Goal: Information Seeking & Learning: Check status

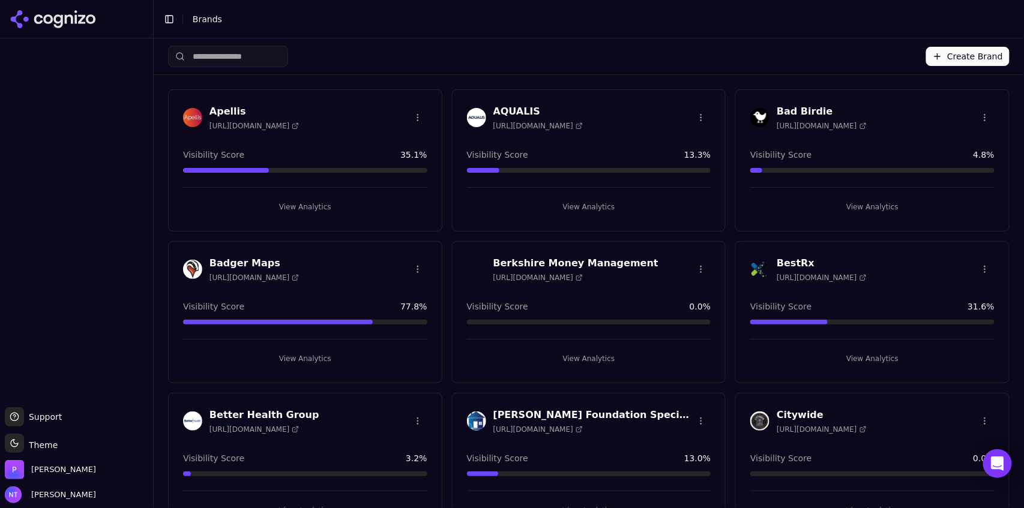
click at [172, 16] on button "Toggle Sidebar" at bounding box center [169, 19] width 17 height 17
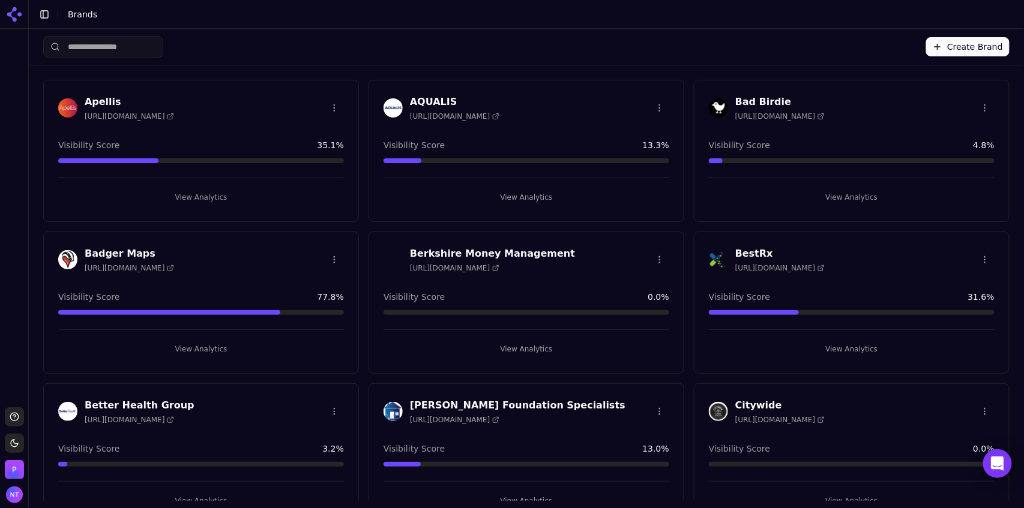
click at [243, 27] on header "Toggle Sidebar Brands" at bounding box center [526, 14] width 995 height 29
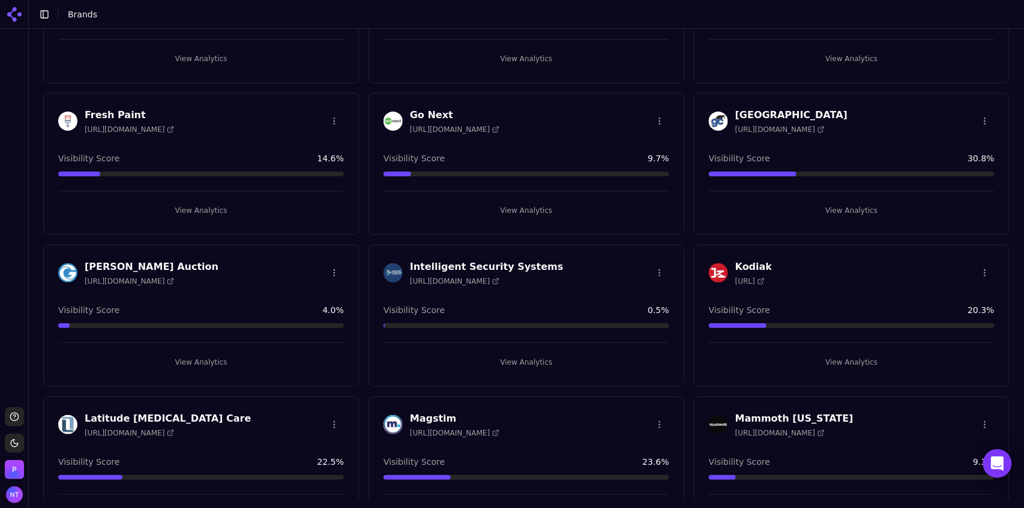
click at [181, 357] on button "View Analytics" at bounding box center [201, 362] width 286 height 19
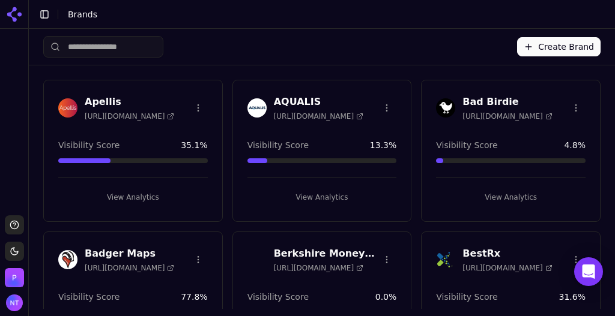
click at [502, 191] on button "View Analytics" at bounding box center [510, 197] width 149 height 19
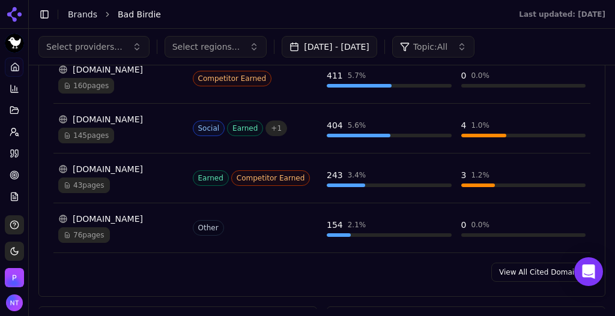
scroll to position [1307, 0]
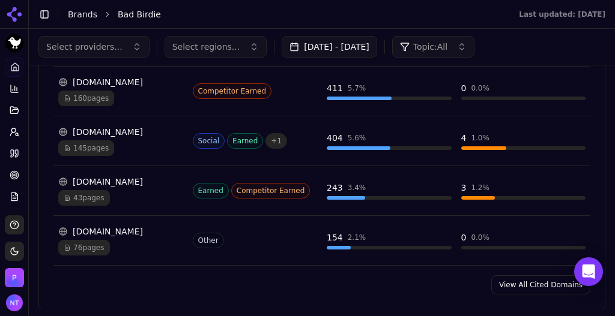
click at [116, 242] on div "76 pages" at bounding box center [120, 248] width 125 height 16
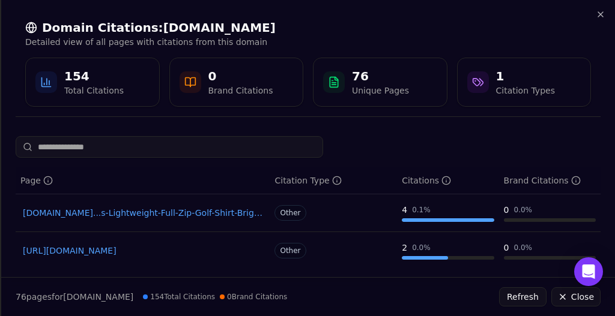
click at [606, 13] on div "Domain Citations: cdn.shopify.com Detailed view of all pages with citations fro…" at bounding box center [307, 63] width 613 height 127
click at [602, 13] on icon "button" at bounding box center [600, 14] width 5 height 5
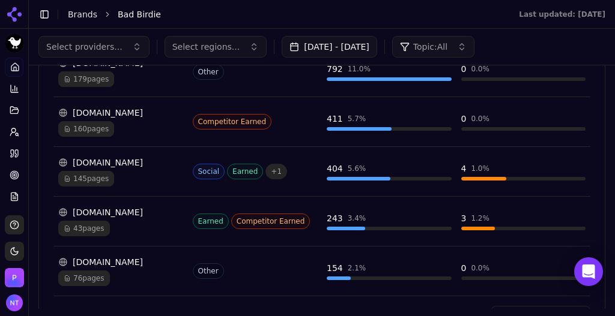
scroll to position [1221, 0]
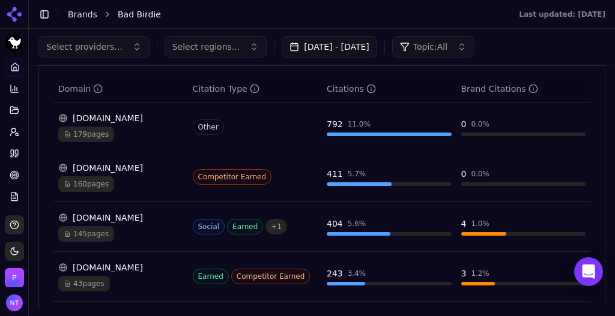
click at [115, 136] on div "179 pages" at bounding box center [120, 135] width 125 height 16
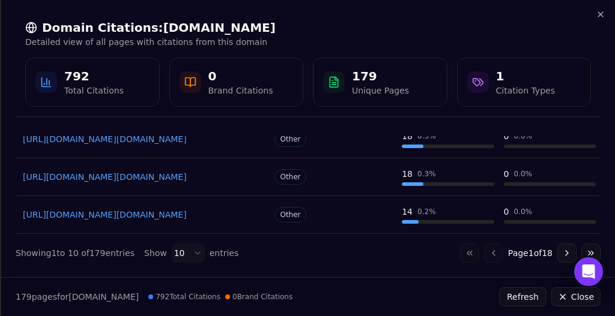
scroll to position [0, 0]
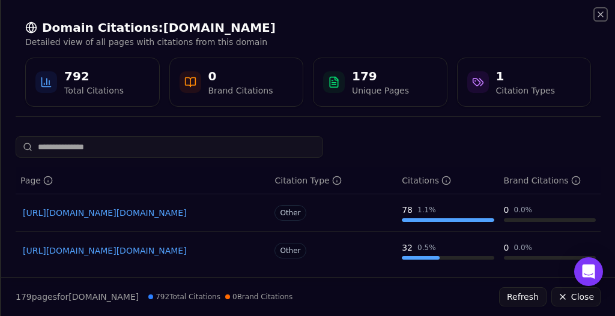
click at [600, 19] on icon "button" at bounding box center [600, 15] width 10 height 10
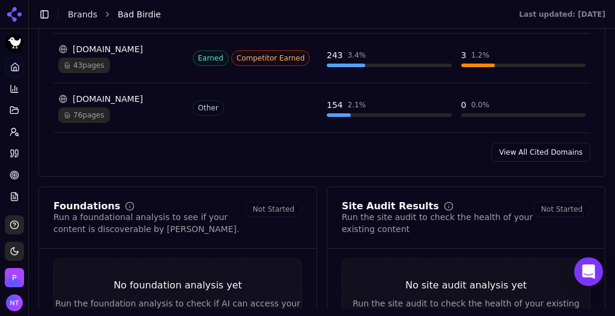
scroll to position [1446, 0]
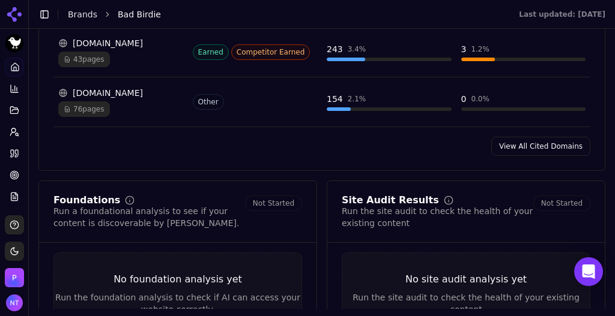
click at [533, 142] on link "View All Cited Domains" at bounding box center [540, 146] width 99 height 19
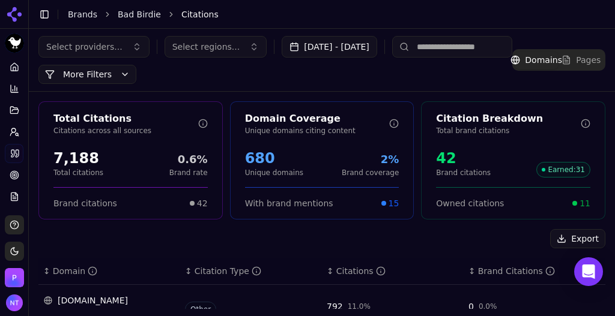
click at [446, 50] on input at bounding box center [452, 47] width 120 height 22
click at [586, 59] on span "Pages" at bounding box center [588, 60] width 25 height 12
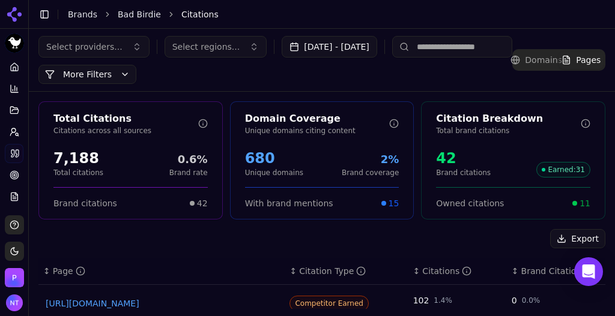
click at [459, 48] on input at bounding box center [452, 47] width 120 height 22
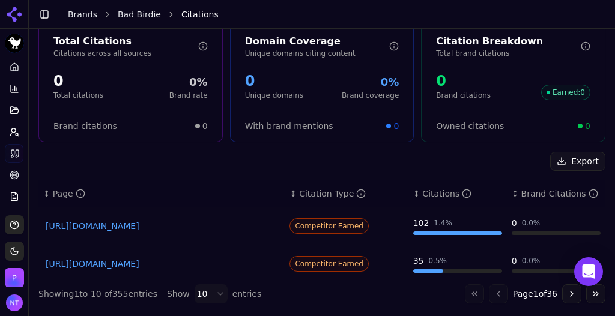
scroll to position [80, 0]
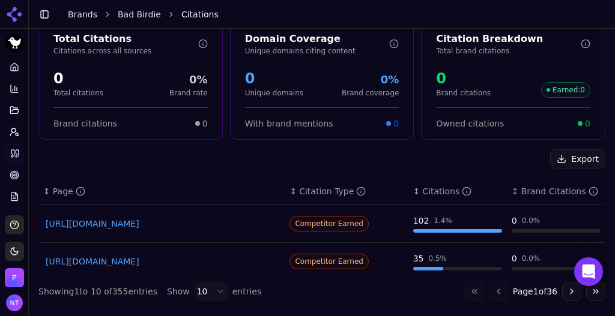
type input "****"
click at [607, 141] on div "Total Citations Citations across all sources 0 Total citations 0% Brand rate Br…" at bounding box center [322, 161] width 586 height 299
drag, startPoint x: 607, startPoint y: 141, endPoint x: 607, endPoint y: 200, distance: 58.8
click at [607, 200] on div "Total Citations Citations across all sources 0 Total citations 0% Brand rate Br…" at bounding box center [322, 161] width 586 height 299
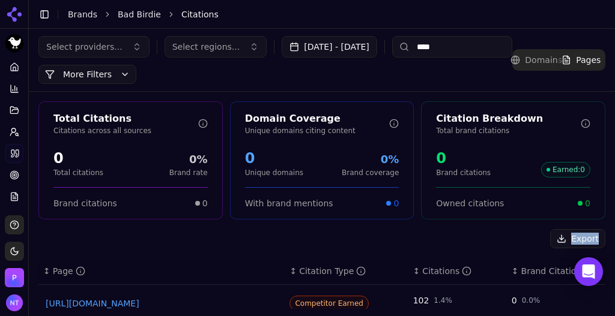
click at [134, 11] on link "Bad Birdie" at bounding box center [139, 14] width 43 height 12
